Goal: Information Seeking & Learning: Understand process/instructions

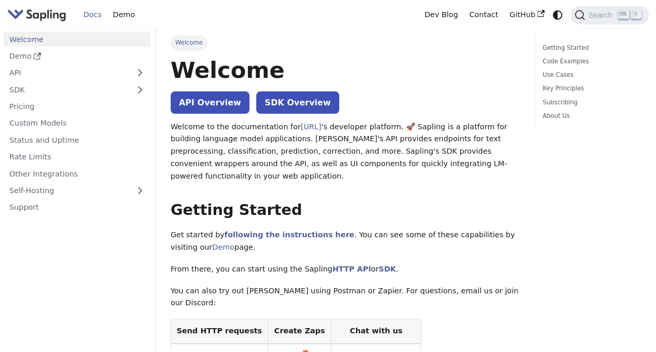
drag, startPoint x: 585, startPoint y: 0, endPoint x: 375, endPoint y: 84, distance: 226.6
click at [375, 84] on h1 "Welcome" at bounding box center [345, 70] width 349 height 28
click at [93, 14] on link "Docs" at bounding box center [93, 15] width 30 height 16
click at [61, 71] on link "API" at bounding box center [67, 72] width 126 height 15
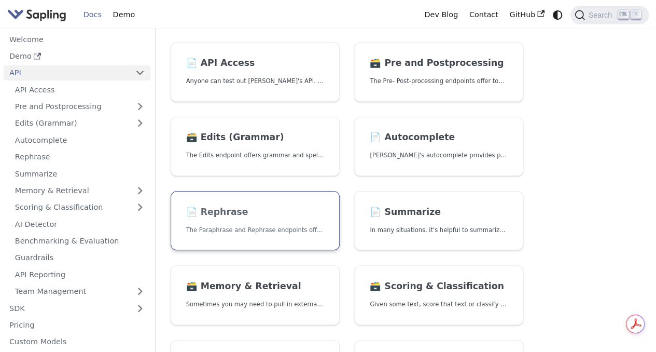
scroll to position [104, 0]
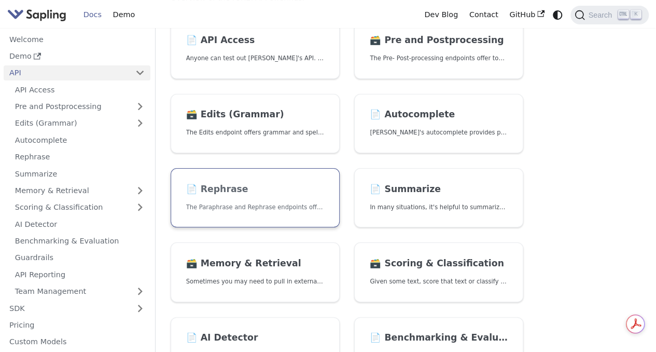
click at [267, 203] on p "The Paraphrase and Rephrase endpoints offer paraphrasing for particular styles." at bounding box center [255, 207] width 138 height 10
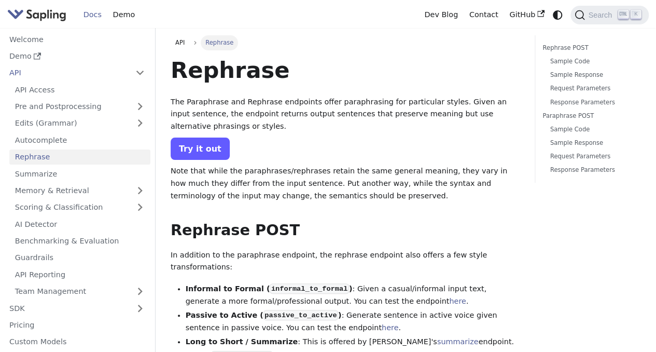
click at [204, 137] on link "Try it out" at bounding box center [200, 148] width 59 height 22
